Goal: Task Accomplishment & Management: Use online tool/utility

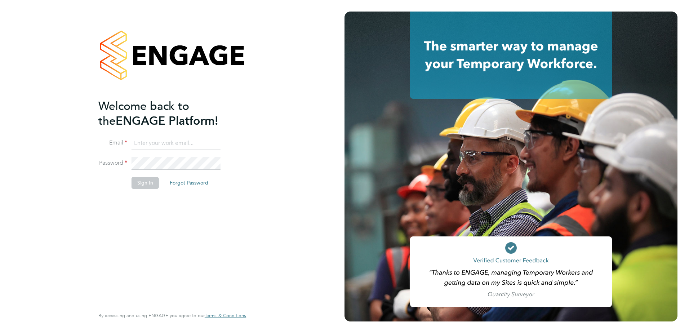
type input "[PERSON_NAME][EMAIL_ADDRESS][PERSON_NAME][DOMAIN_NAME]"
click at [146, 185] on button "Sign In" at bounding box center [144, 183] width 27 height 12
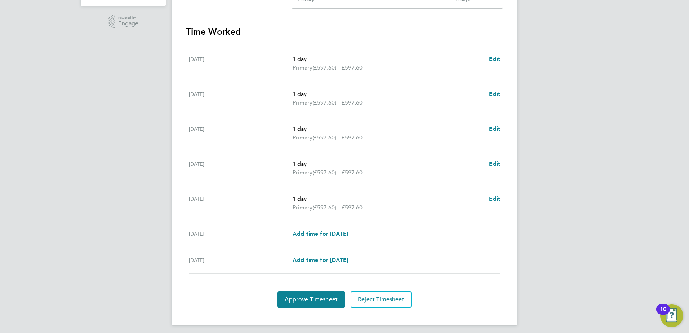
scroll to position [193, 0]
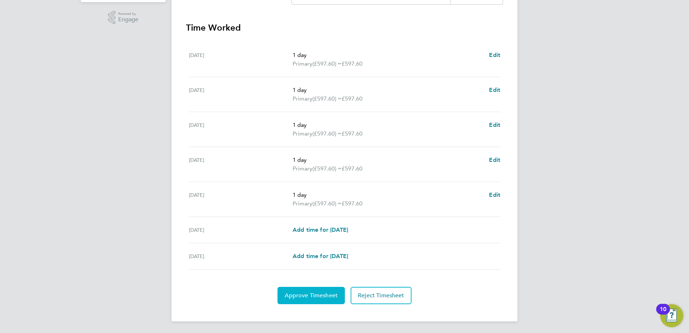
click at [318, 295] on span "Approve Timesheet" at bounding box center [311, 295] width 53 height 7
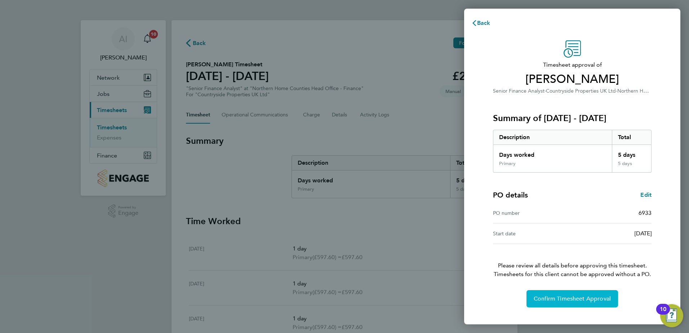
click at [596, 304] on button "Confirm Timesheet Approval" at bounding box center [571, 298] width 91 height 17
